Goal: Task Accomplishment & Management: Manage account settings

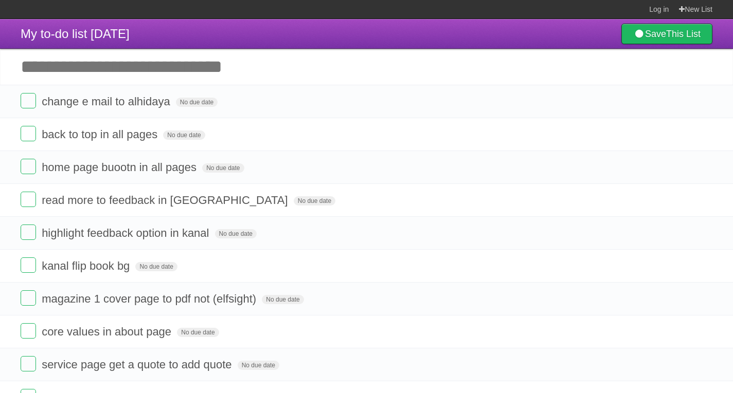
scroll to position [287, 0]
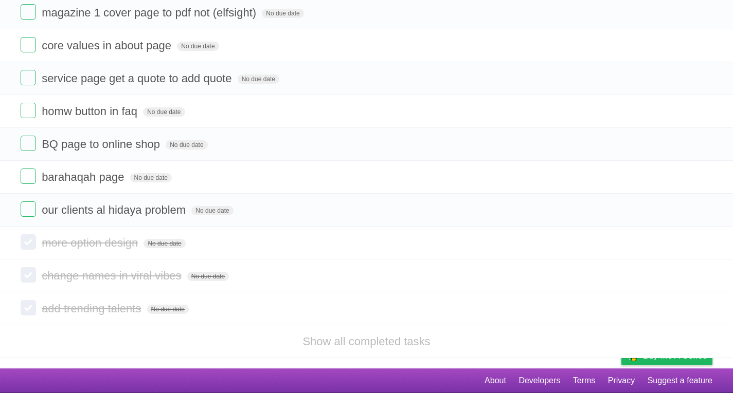
click at [21, 215] on label at bounding box center [28, 209] width 15 height 15
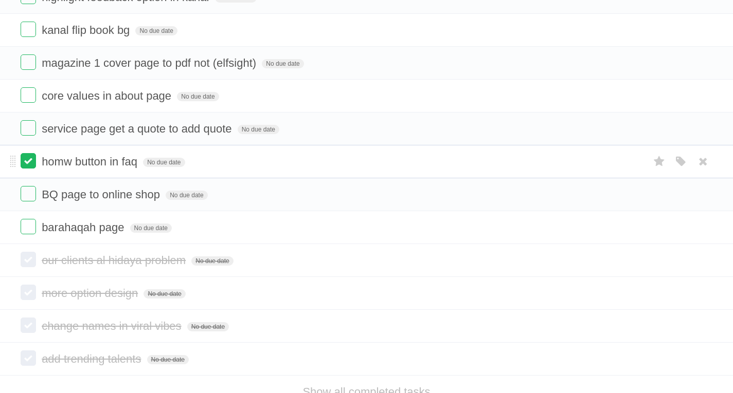
click at [25, 163] on label at bounding box center [28, 160] width 15 height 15
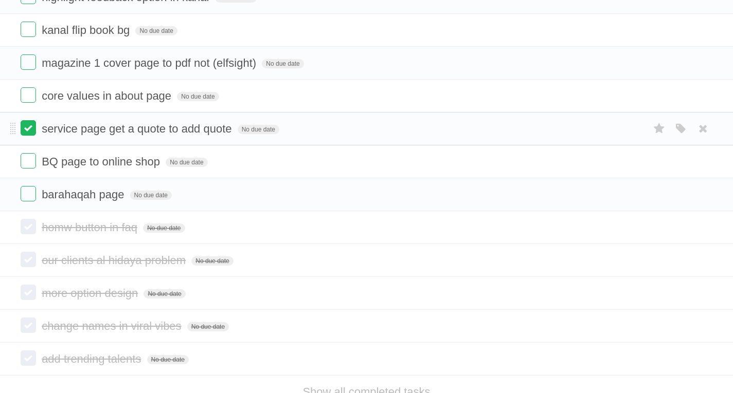
click at [32, 134] on label at bounding box center [28, 127] width 15 height 15
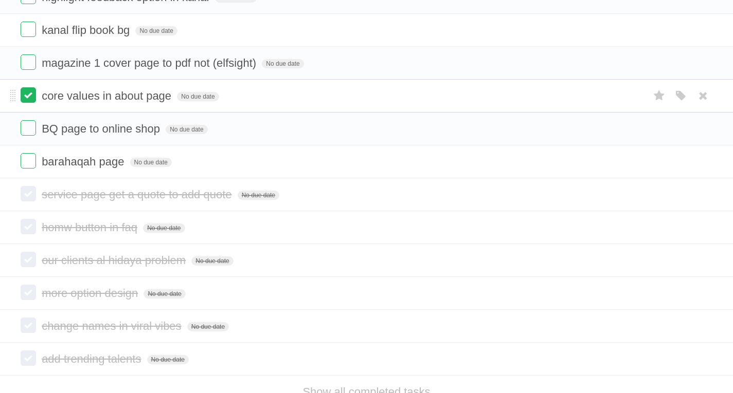
click at [22, 98] on label at bounding box center [28, 94] width 15 height 15
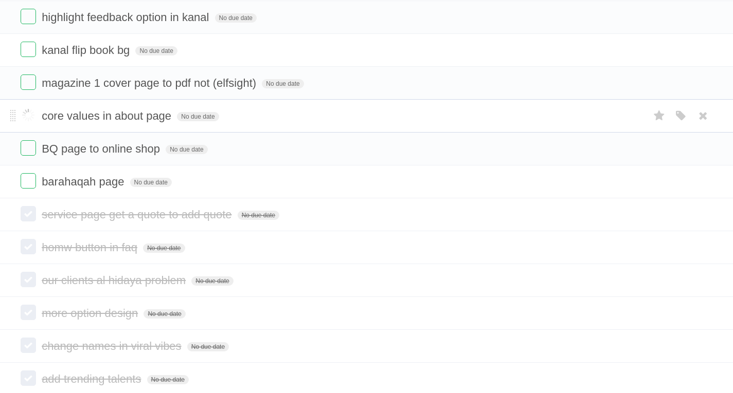
scroll to position [185, 0]
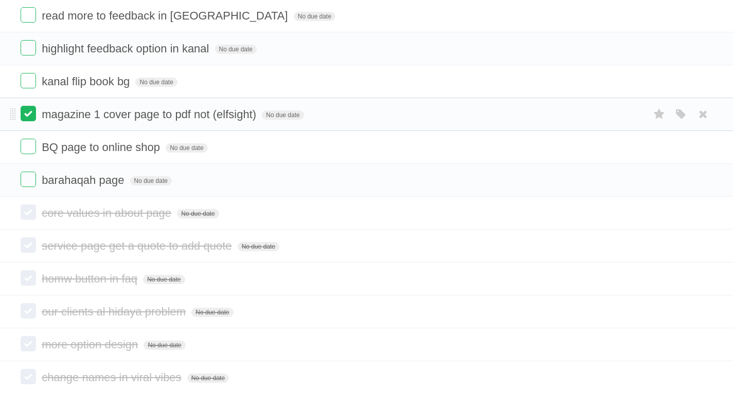
click at [31, 117] on label at bounding box center [28, 113] width 15 height 15
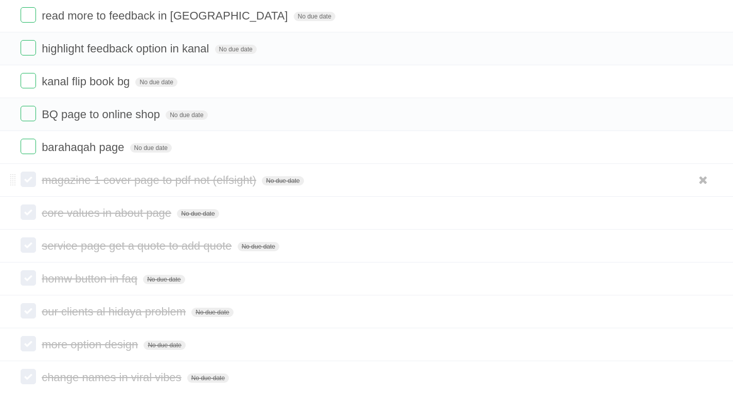
click at [29, 184] on label at bounding box center [28, 179] width 15 height 15
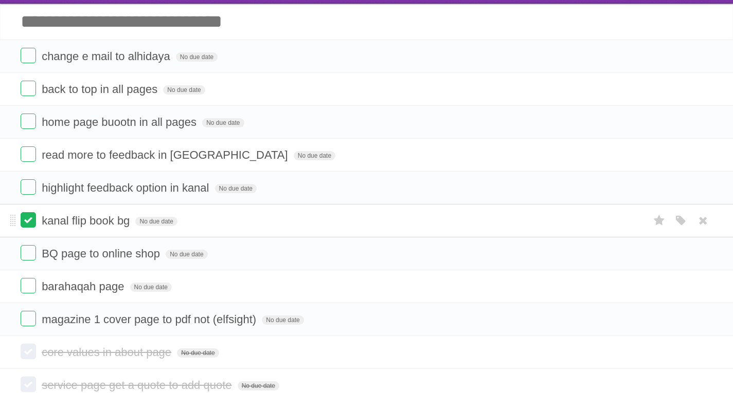
scroll to position [30, 0]
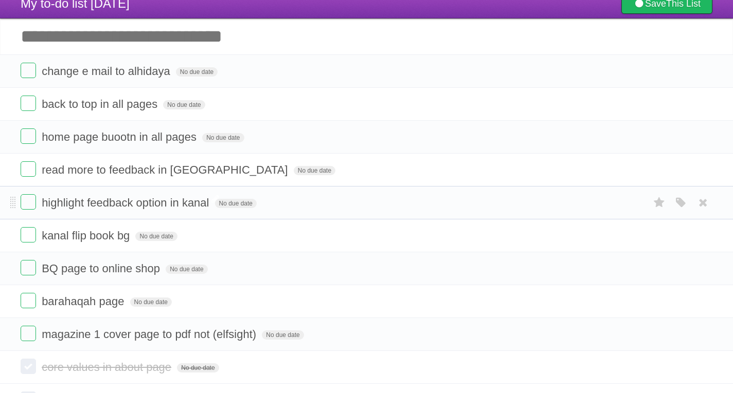
click at [210, 206] on span "highlight feedback option in kanal" at bounding box center [127, 202] width 170 height 13
click at [210, 206] on input "**********" at bounding box center [138, 203] width 193 height 13
type input "**********"
click at [32, 176] on label at bounding box center [28, 168] width 15 height 15
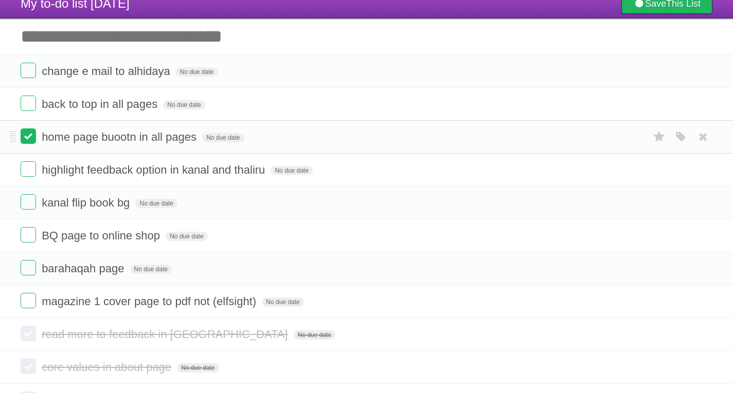
click at [25, 138] on label at bounding box center [28, 136] width 15 height 15
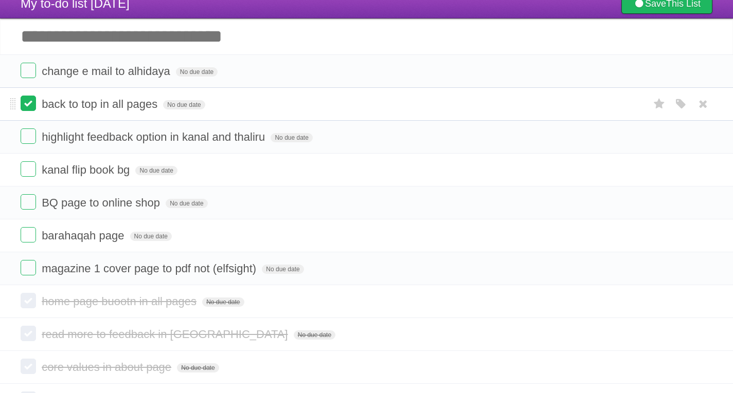
click at [34, 106] on label at bounding box center [28, 103] width 15 height 15
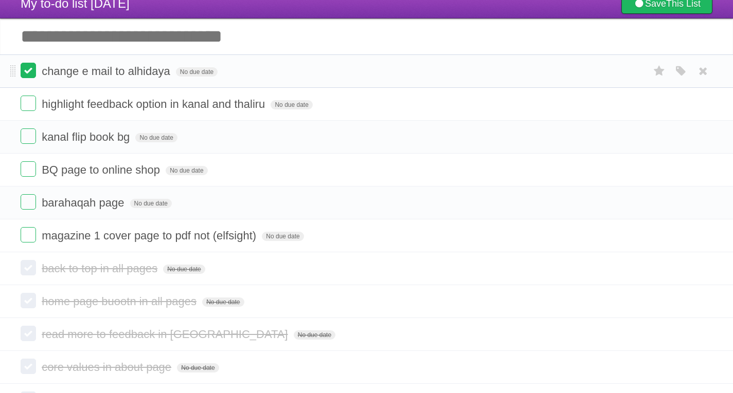
click at [34, 71] on label at bounding box center [28, 70] width 15 height 15
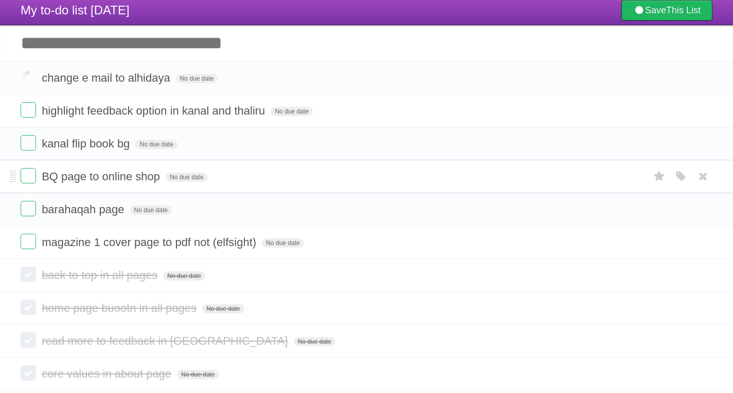
scroll to position [0, 0]
